Goal: Transaction & Acquisition: Purchase product/service

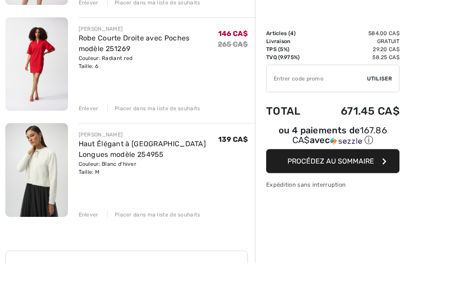
scroll to position [322, 0]
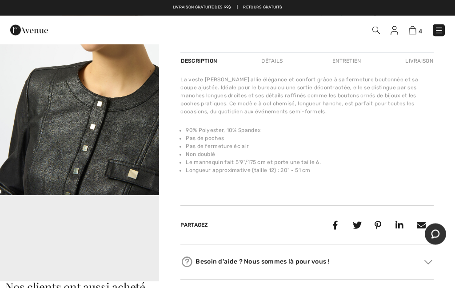
scroll to position [326, 0]
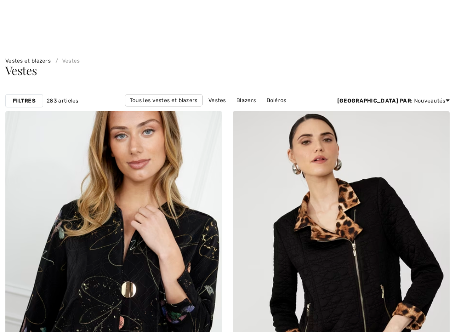
checkbox input "true"
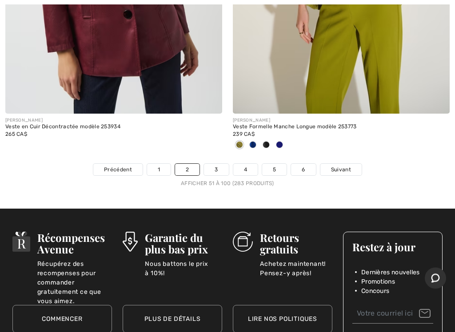
scroll to position [9410, 0]
click at [216, 164] on link "3" at bounding box center [216, 170] width 24 height 12
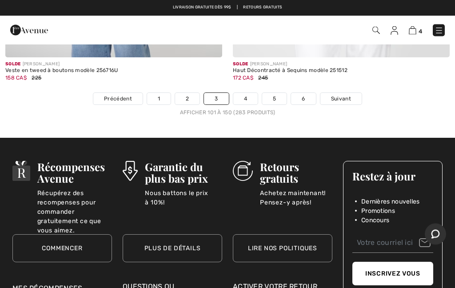
scroll to position [9385, 0]
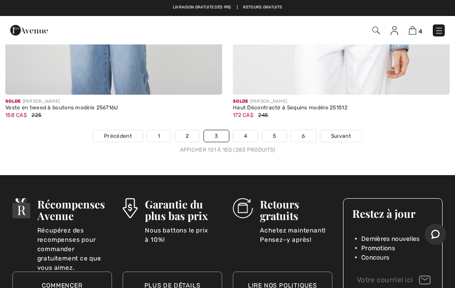
click at [343, 132] on link "Suivant" at bounding box center [340, 136] width 41 height 12
click at [345, 132] on span "Suivant" at bounding box center [341, 136] width 20 height 8
click at [349, 132] on span "Suivant" at bounding box center [341, 136] width 20 height 8
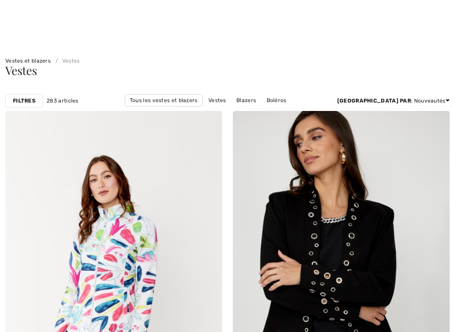
checkbox input "true"
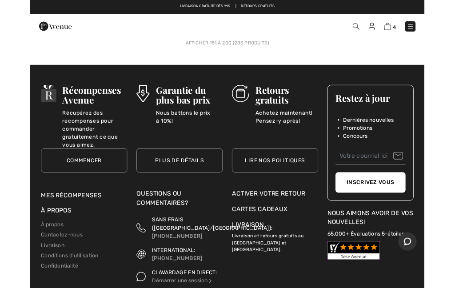
scroll to position [9444, 0]
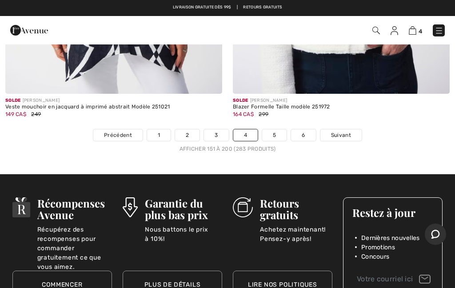
click at [347, 131] on span "Suivant" at bounding box center [341, 135] width 20 height 8
click at [341, 131] on span "Suivant" at bounding box center [341, 135] width 20 height 8
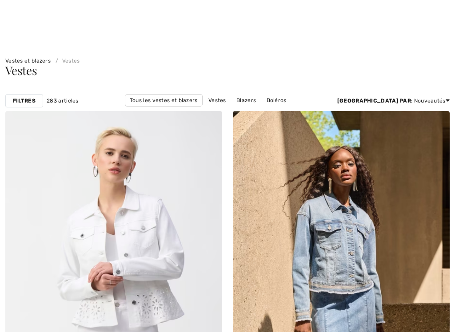
checkbox input "true"
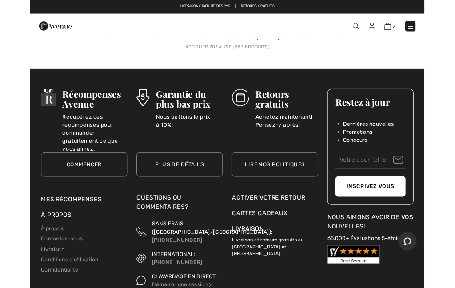
scroll to position [9308, 0]
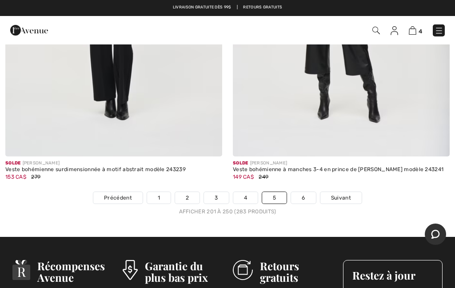
click at [344, 194] on span "Suivant" at bounding box center [341, 198] width 20 height 8
click at [348, 194] on span "Suivant" at bounding box center [341, 198] width 20 height 8
click at [344, 194] on span "Suivant" at bounding box center [341, 198] width 20 height 8
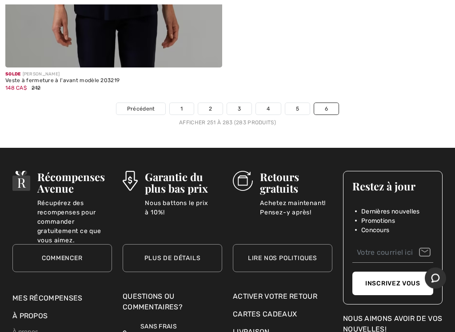
scroll to position [6379, 0]
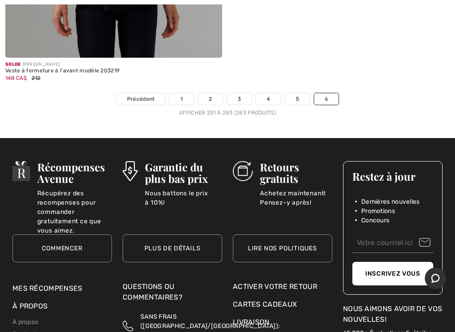
click at [325, 93] on link "6" at bounding box center [326, 99] width 24 height 12
click at [328, 93] on link "6" at bounding box center [326, 99] width 24 height 12
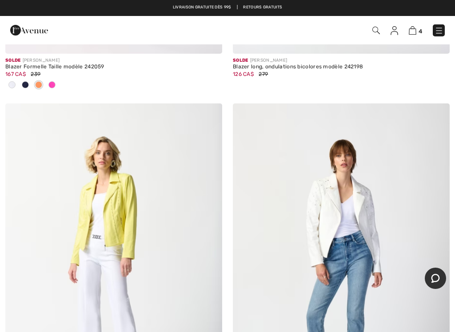
scroll to position [1867, 0]
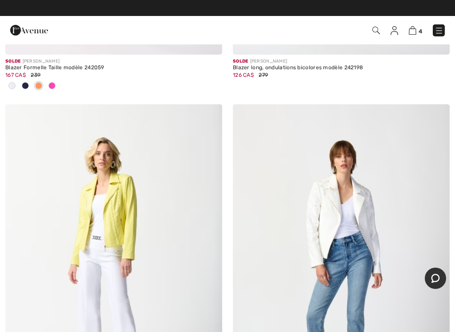
click at [352, 219] on img at bounding box center [341, 266] width 217 height 325
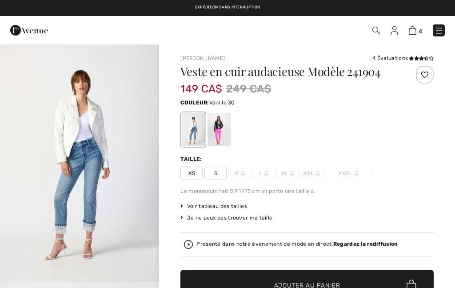
checkbox input "true"
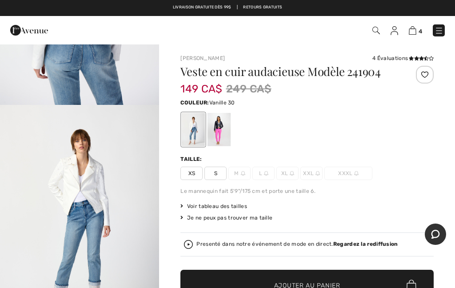
click at [394, 100] on div "Couleur: Vanille 30" at bounding box center [306, 102] width 253 height 11
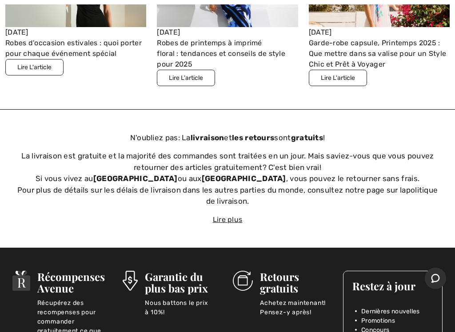
scroll to position [2384, 0]
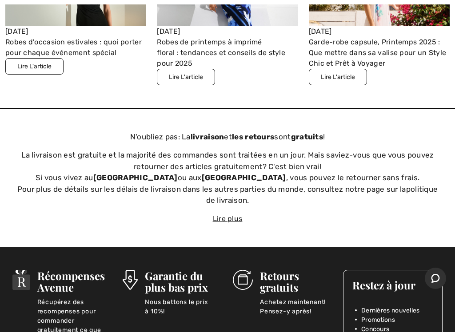
click at [289, 278] on h3 "Retours gratuits" at bounding box center [296, 281] width 72 height 23
click at [245, 277] on img at bounding box center [243, 280] width 20 height 20
click at [296, 288] on p "Achetez maintenant! Pensez-y après!" at bounding box center [296, 307] width 72 height 18
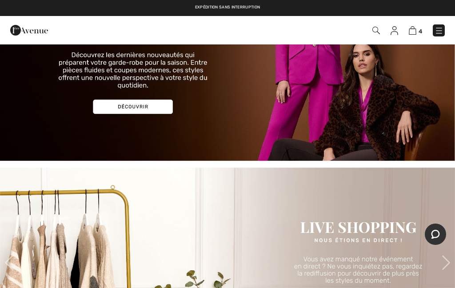
scroll to position [112, 0]
